Goal: Information Seeking & Learning: Learn about a topic

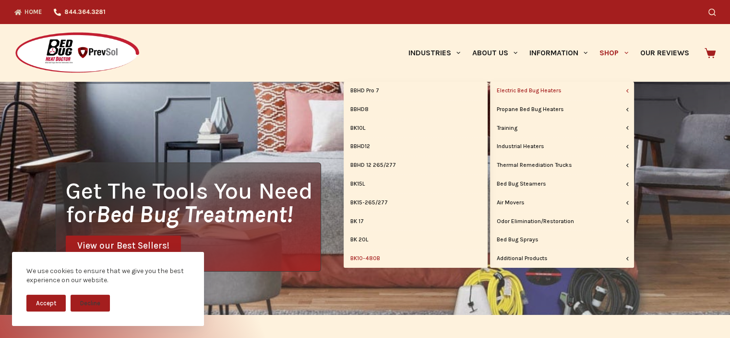
click at [373, 258] on link "BK10-480B" at bounding box center [416, 258] width 144 height 18
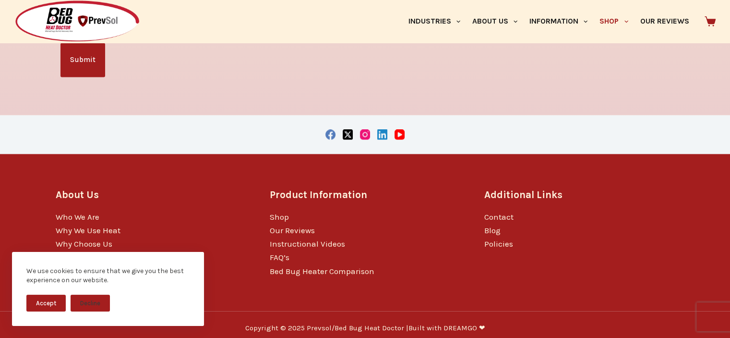
scroll to position [1562, 0]
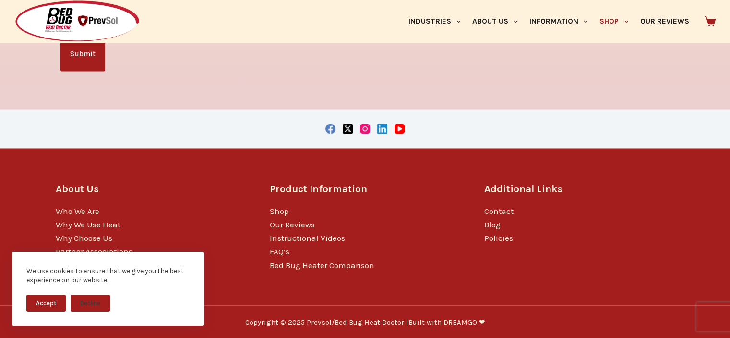
drag, startPoint x: 711, startPoint y: 85, endPoint x: 714, endPoint y: 43, distance: 41.9
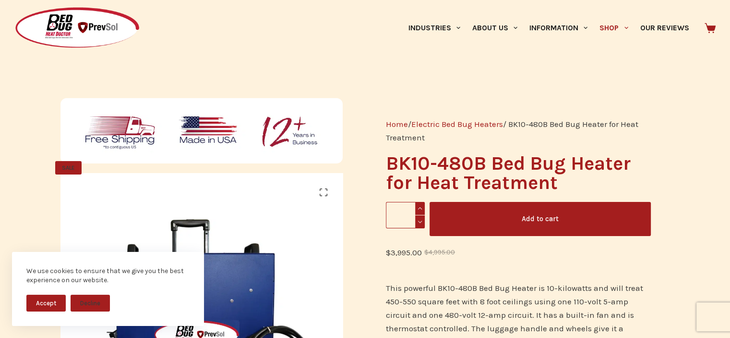
scroll to position [0, 0]
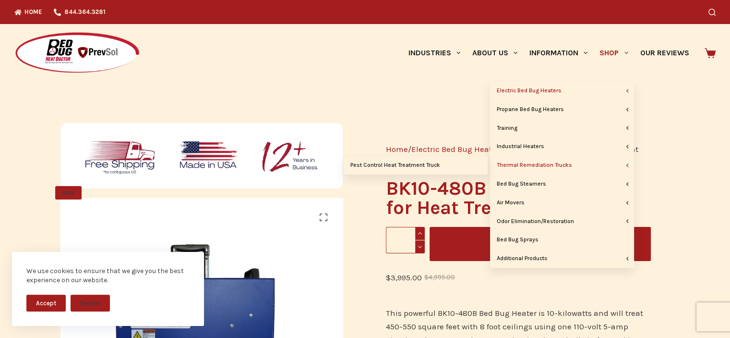
click at [559, 165] on link "Thermal Remediation Trucks" at bounding box center [562, 165] width 144 height 18
click at [557, 163] on link "Thermal Remediation Trucks" at bounding box center [562, 165] width 144 height 18
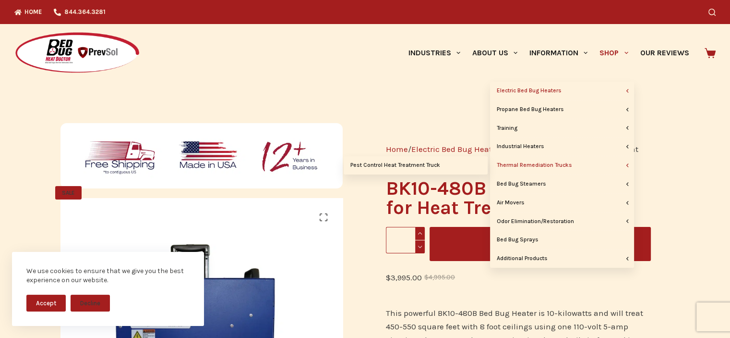
click at [557, 163] on link "Thermal Remediation Trucks" at bounding box center [562, 165] width 144 height 18
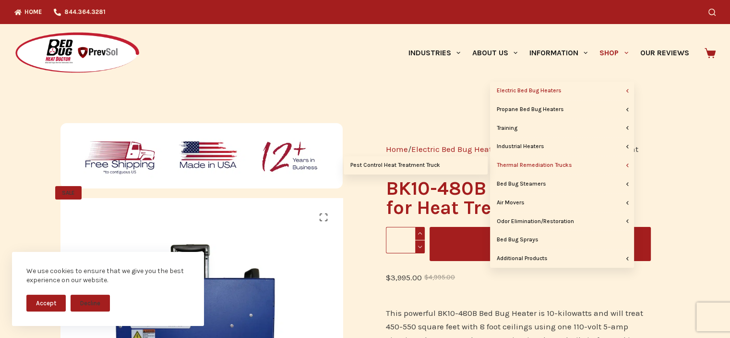
click at [557, 163] on link "Thermal Remediation Trucks" at bounding box center [562, 165] width 144 height 18
click at [528, 165] on link "Thermal Remediation Trucks" at bounding box center [562, 165] width 144 height 18
click at [627, 166] on span "Primary" at bounding box center [627, 165] width 9 height 9
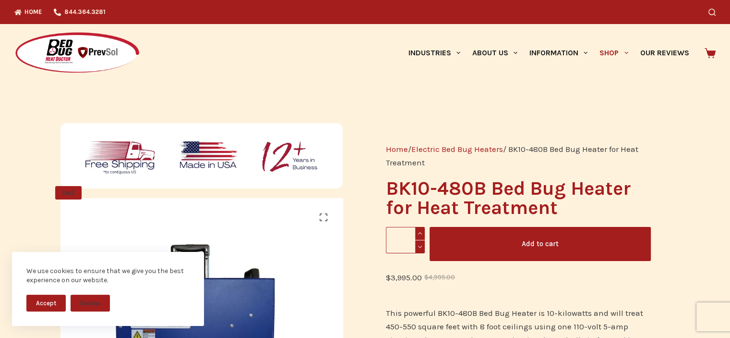
drag, startPoint x: 643, startPoint y: 186, endPoint x: 468, endPoint y: 105, distance: 192.1
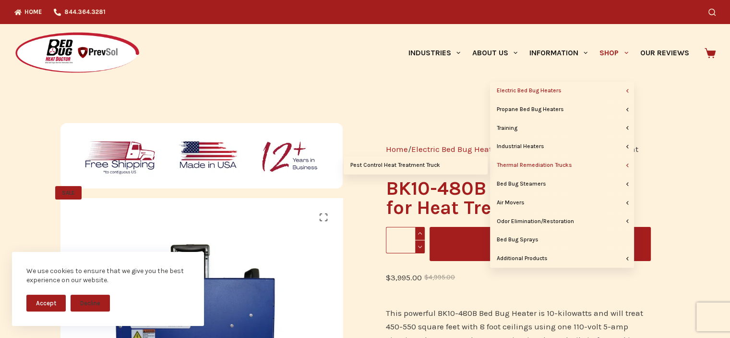
click at [552, 166] on link "Thermal Remediation Trucks" at bounding box center [562, 165] width 144 height 18
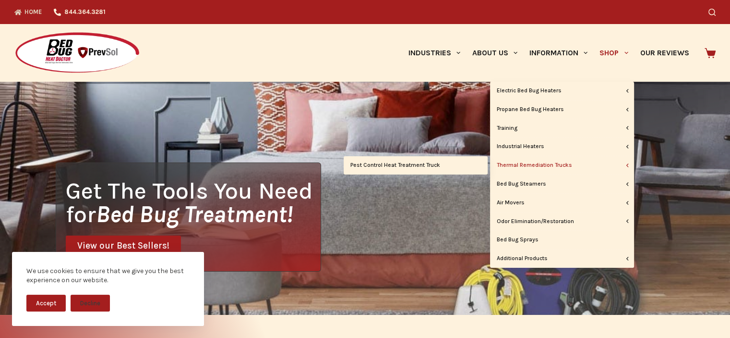
click at [563, 164] on link "Thermal Remediation Trucks" at bounding box center [562, 165] width 144 height 18
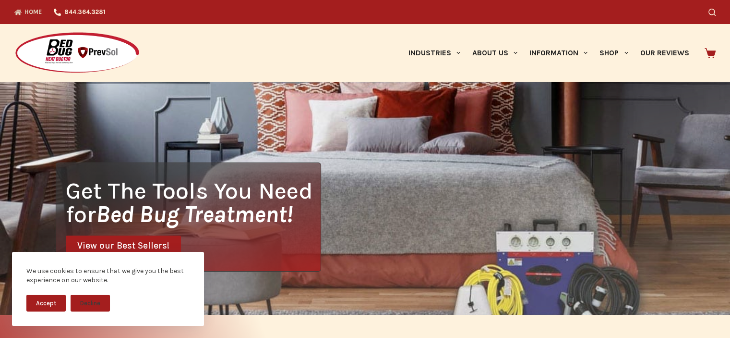
click at [49, 306] on button "Accept" at bounding box center [45, 302] width 39 height 17
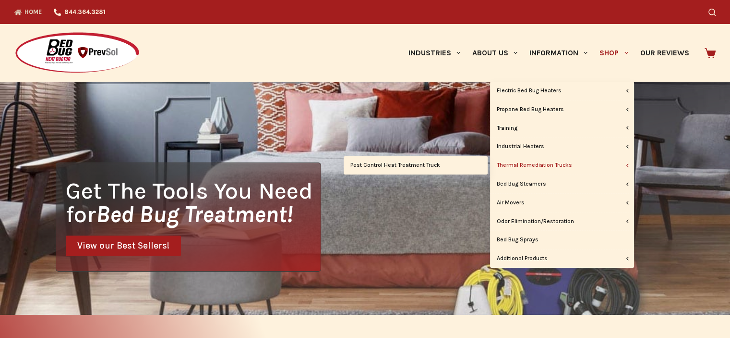
click at [556, 168] on link "Thermal Remediation Trucks" at bounding box center [562, 165] width 144 height 18
click at [465, 163] on link "Pest Control Heat Treatment Truck" at bounding box center [416, 165] width 144 height 18
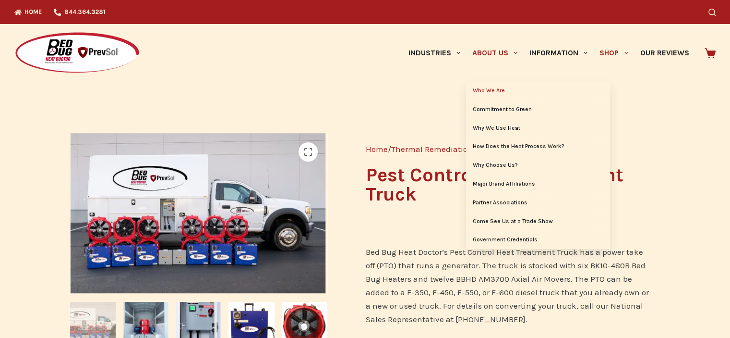
click at [495, 90] on link "Who We Are" at bounding box center [538, 91] width 144 height 18
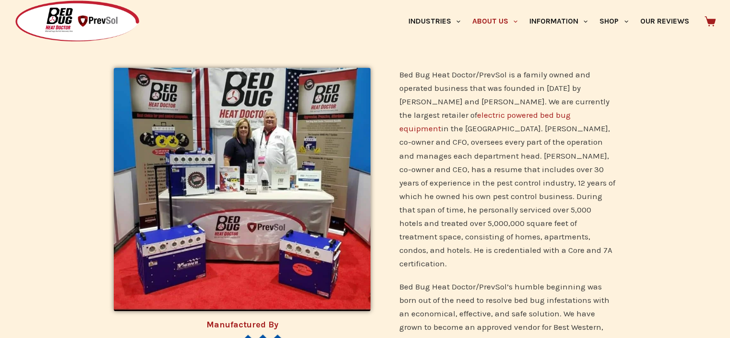
scroll to position [288, 0]
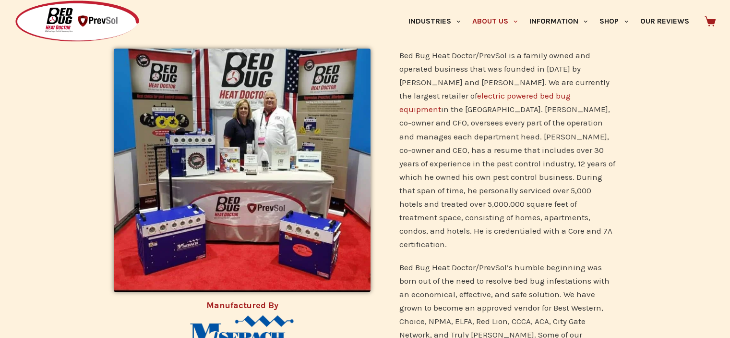
click at [63, 26] on img at bounding box center [77, 21] width 126 height 43
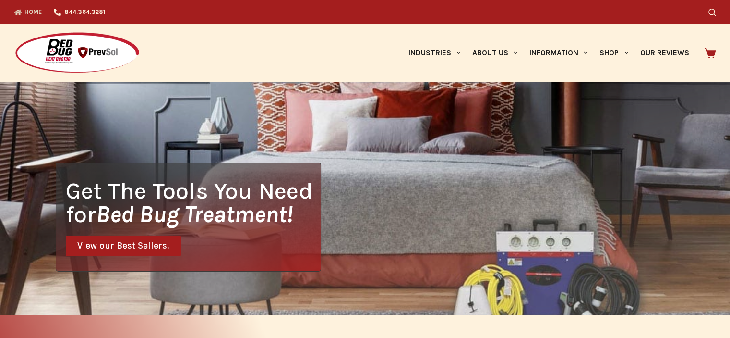
click at [108, 72] on img at bounding box center [77, 53] width 126 height 43
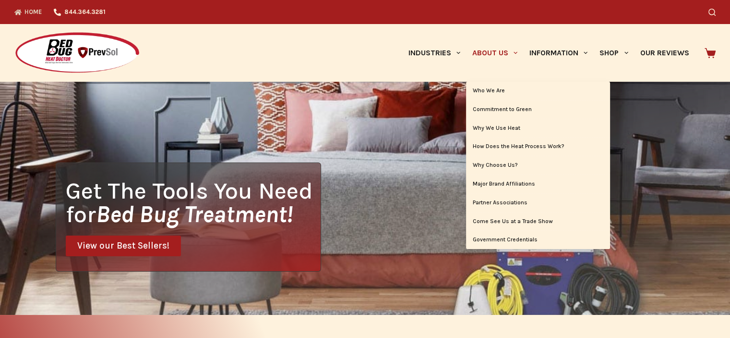
click at [496, 51] on link "About Us" at bounding box center [494, 53] width 57 height 58
click at [493, 92] on link "Who We Are" at bounding box center [538, 91] width 144 height 18
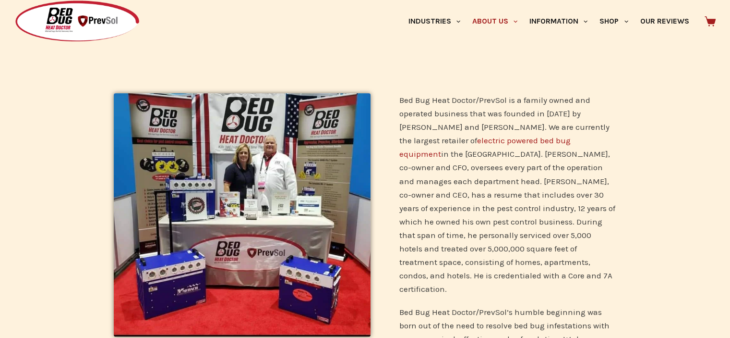
scroll to position [256, 0]
